Goal: Transaction & Acquisition: Purchase product/service

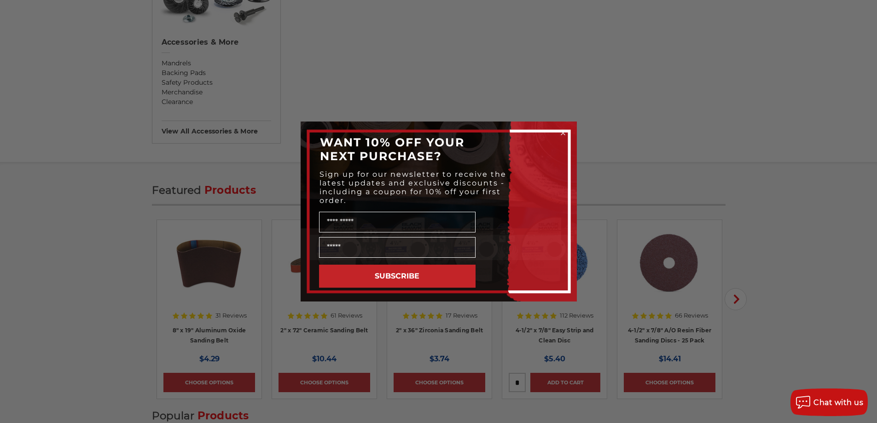
scroll to position [1059, 0]
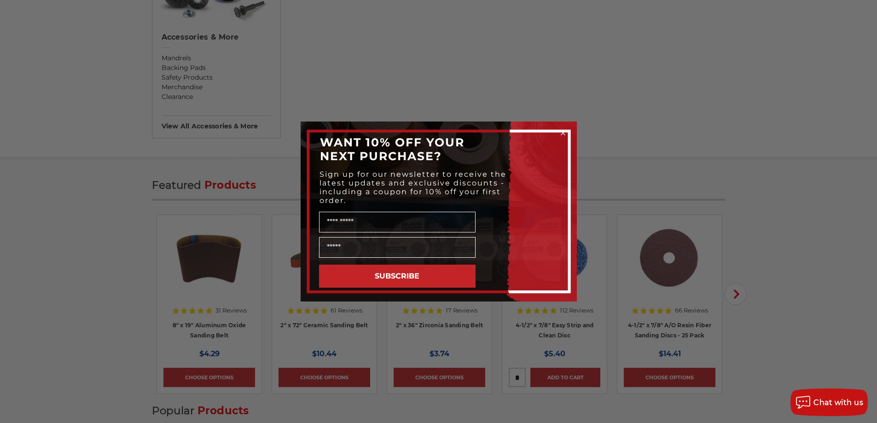
click at [564, 129] on circle "Close dialog" at bounding box center [563, 133] width 9 height 9
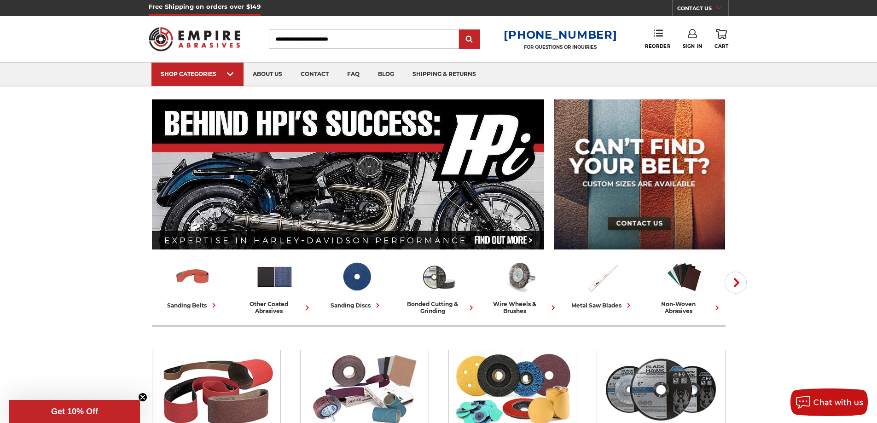
scroll to position [0, 0]
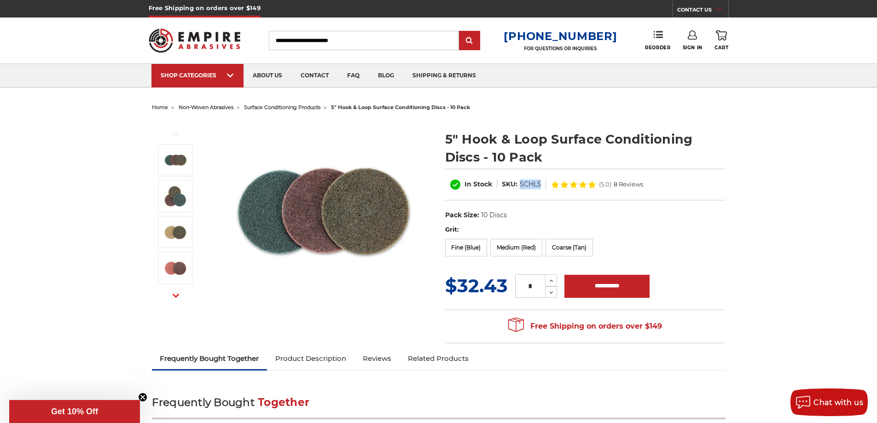
drag, startPoint x: 520, startPoint y: 184, endPoint x: 540, endPoint y: 182, distance: 19.9
click at [540, 182] on dd "SCHL5" at bounding box center [530, 185] width 21 height 10
copy dd "SCHL5"
click at [467, 245] on label "Fine (Blue)" at bounding box center [466, 248] width 42 height 18
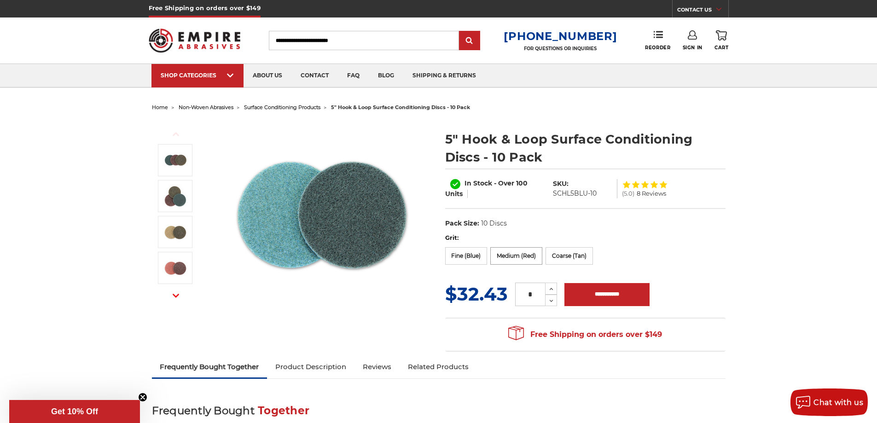
click at [514, 257] on label "Medium (Red)" at bounding box center [516, 256] width 52 height 18
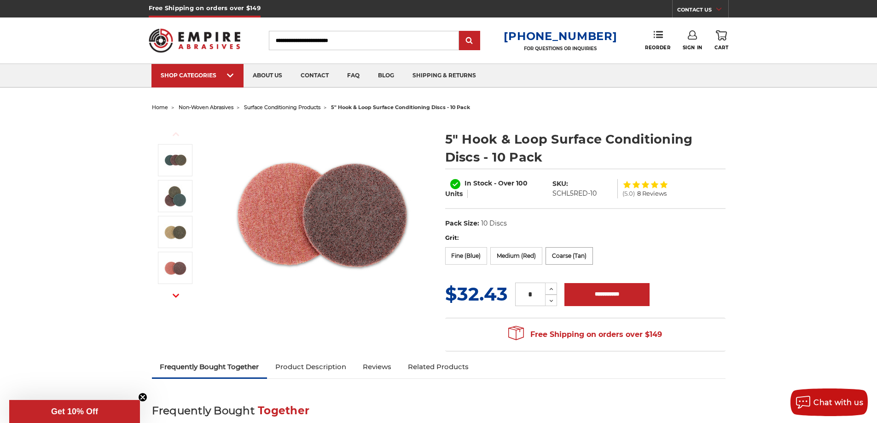
click at [563, 259] on label "Coarse (Tan)" at bounding box center [569, 256] width 47 height 18
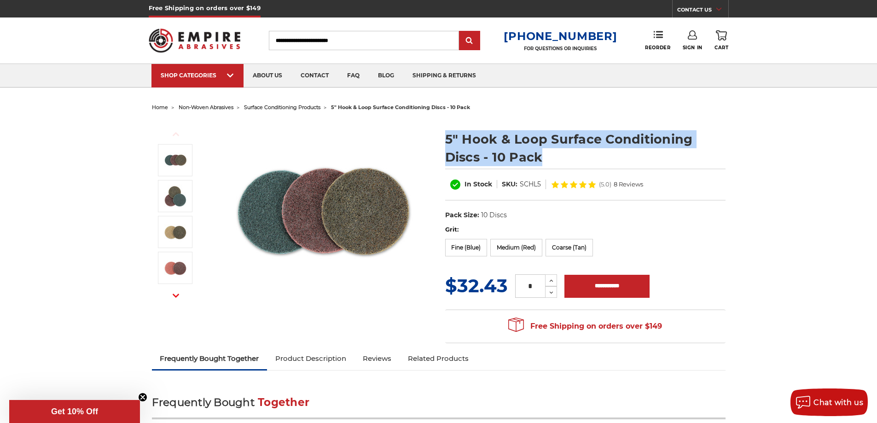
drag, startPoint x: 447, startPoint y: 137, endPoint x: 544, endPoint y: 154, distance: 99.1
click at [544, 154] on h1 "5" Hook & Loop Surface Conditioning Discs - 10 Pack" at bounding box center [585, 148] width 280 height 36
copy h1 "5" Hook & Loop Surface Conditioning Discs - 10 Pack"
click at [607, 289] on input "**********" at bounding box center [607, 286] width 85 height 23
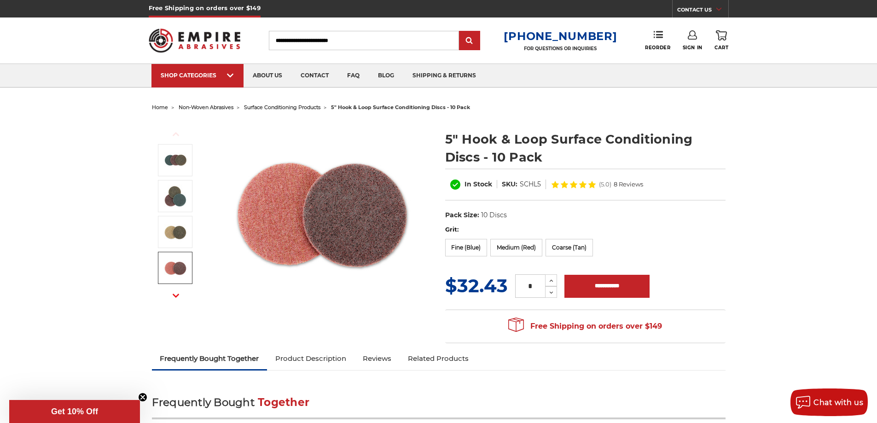
click at [600, 193] on div "In Stock SKU: SCHL5 (5.0) 8 Reviews" at bounding box center [585, 185] width 280 height 32
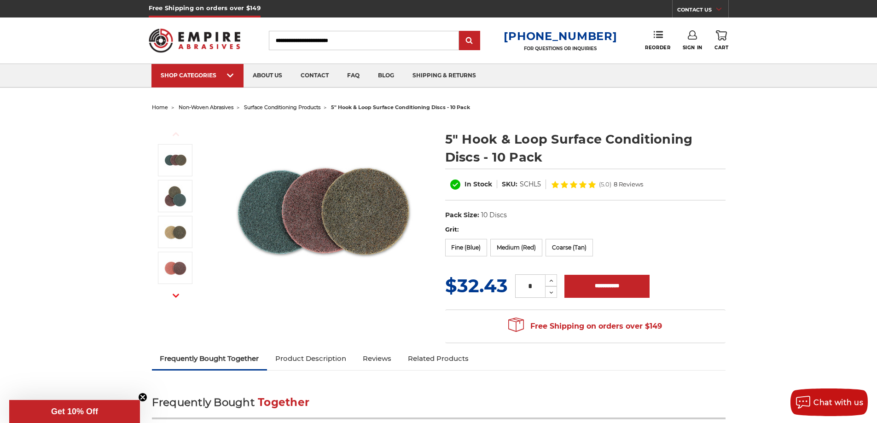
click at [627, 218] on dl "UPC: Pack Size: 10 Discs Size: 5" Tool: Orbital Sander / DA Material: Surface C…" at bounding box center [585, 215] width 280 height 19
click at [614, 282] on input "**********" at bounding box center [607, 286] width 85 height 23
click at [647, 212] on dl "UPC: Pack Size: 10 Discs Size: 5" Tool: Orbital Sander / DA Material: Surface C…" at bounding box center [585, 215] width 280 height 19
click at [612, 281] on input "**********" at bounding box center [607, 286] width 85 height 23
click at [692, 195] on div "In Stock SKU: SCHL5 (5.0) 8 Reviews" at bounding box center [585, 185] width 280 height 32
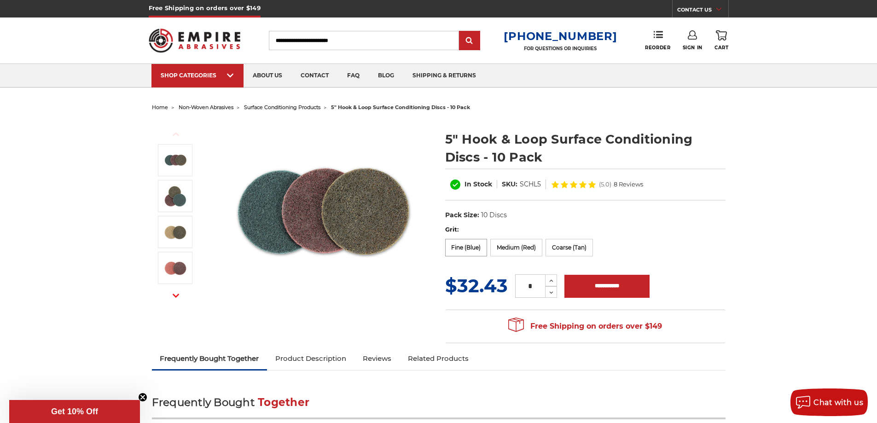
click at [461, 247] on label "Fine (Blue)" at bounding box center [466, 248] width 42 height 18
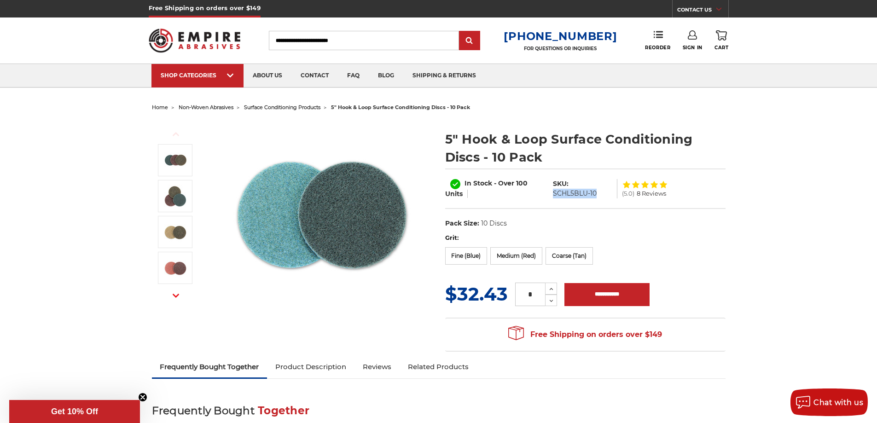
drag, startPoint x: 553, startPoint y: 193, endPoint x: 600, endPoint y: 193, distance: 46.5
click at [600, 193] on dl "SKU: SCHL5BLU-10" at bounding box center [583, 188] width 70 height 19
copy dd "SCHL5BLU-10"
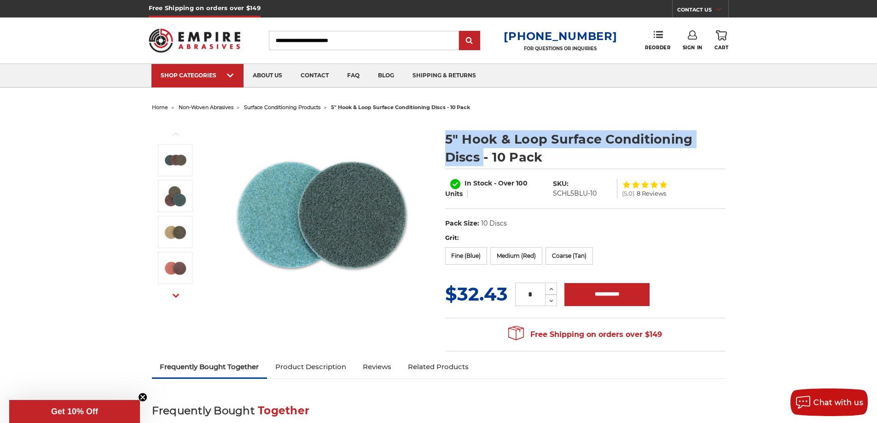
drag, startPoint x: 446, startPoint y: 138, endPoint x: 483, endPoint y: 152, distance: 39.5
click at [483, 152] on h1 "5" Hook & Loop Surface Conditioning Discs - 10 Pack" at bounding box center [585, 148] width 280 height 36
copy h1 "5" Hook & Loop Surface Conditioning Discs"
